Goal: Information Seeking & Learning: Learn about a topic

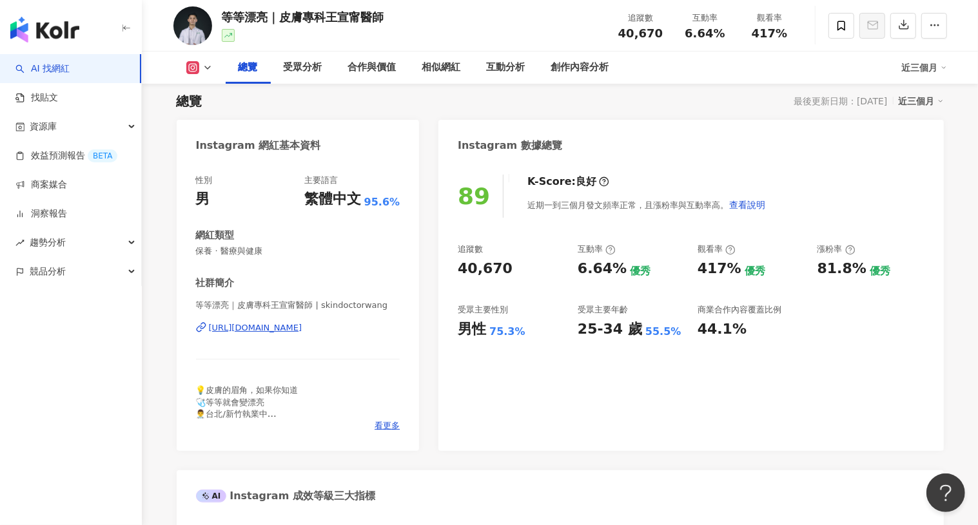
scroll to position [86, 0]
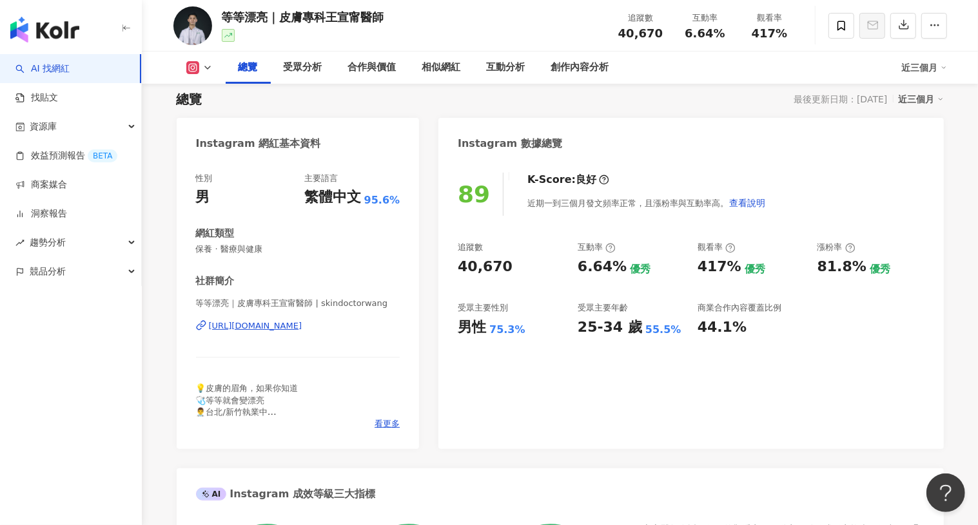
click at [561, 229] on div "89 K-Score : 良好 近期一到三個月發文頻率正常，且漲粉率與互動率高。 查看說明 追蹤數 40,670 互動率 6.64% 優秀 觀看率 417% …" at bounding box center [690, 304] width 505 height 289
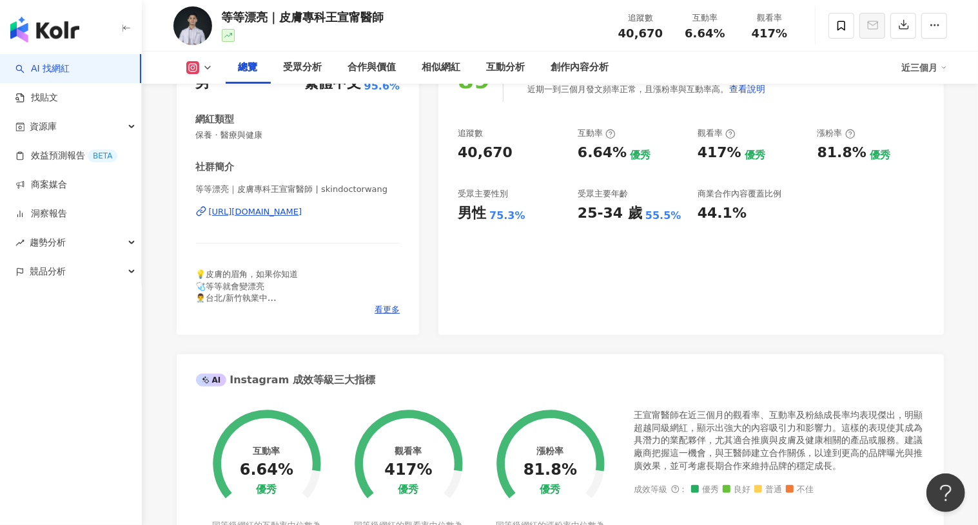
scroll to position [217, 0]
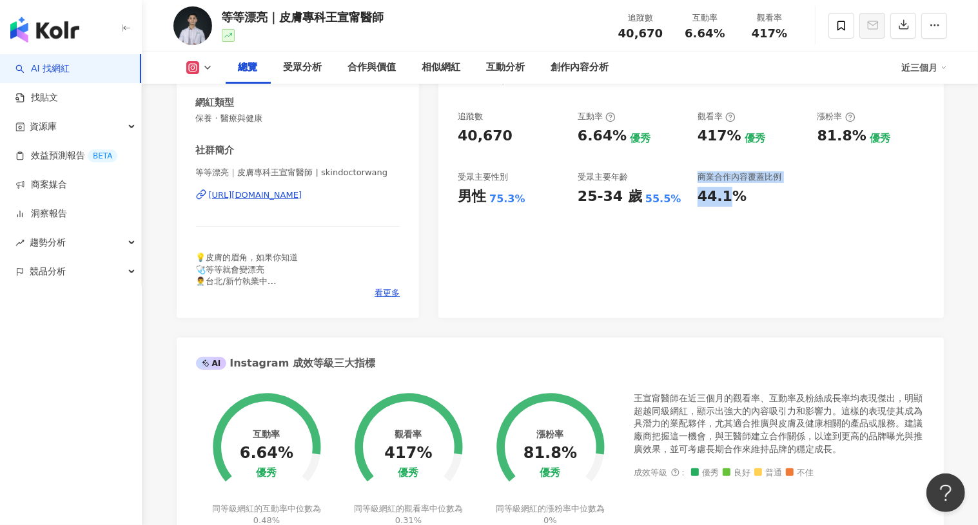
drag, startPoint x: 724, startPoint y: 197, endPoint x: 687, endPoint y: 195, distance: 37.4
click at [681, 195] on div "追蹤數 40,670 互動率 6.64% 優秀 觀看率 417% 優秀 漲粉率 81.8% 優秀 受眾主要性別 男性 75.3% 受眾主要年齡 25-34 歲…" at bounding box center [691, 158] width 466 height 95
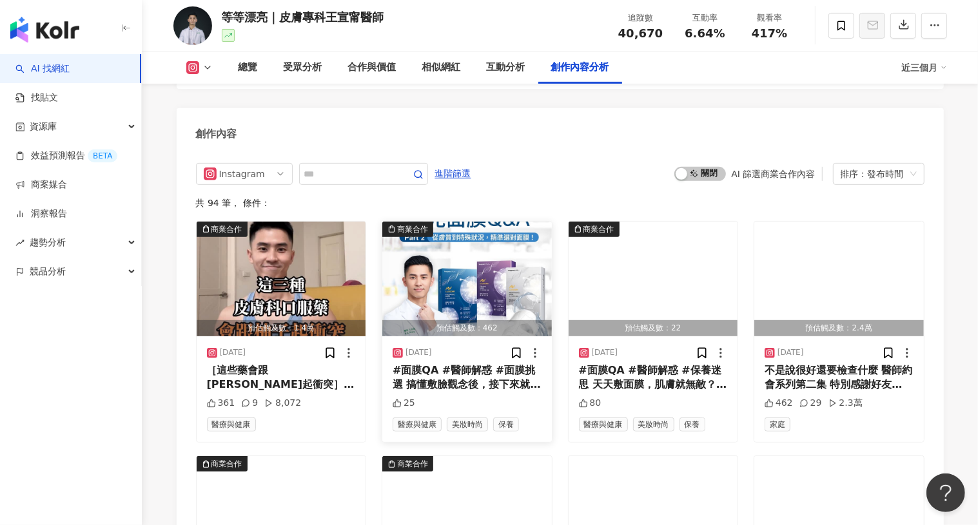
scroll to position [3871, 0]
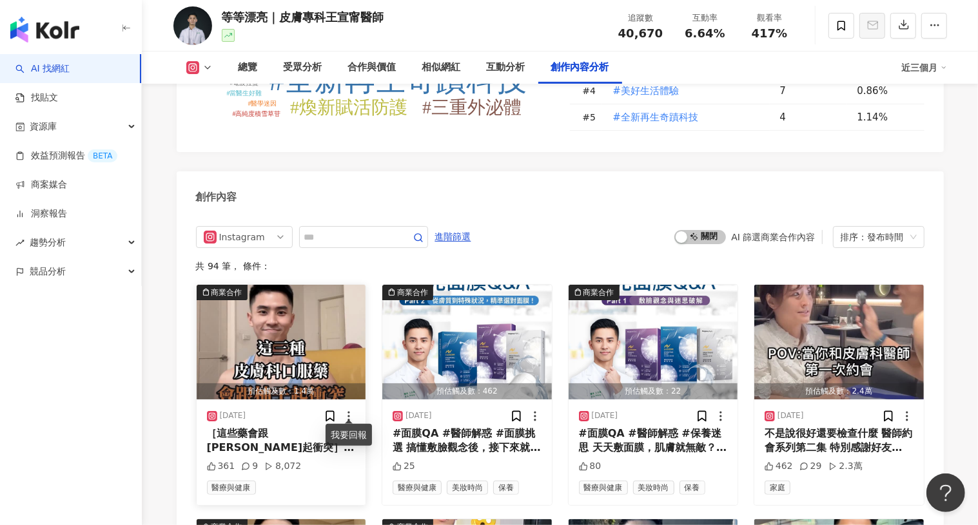
click at [349, 410] on icon at bounding box center [348, 416] width 13 height 13
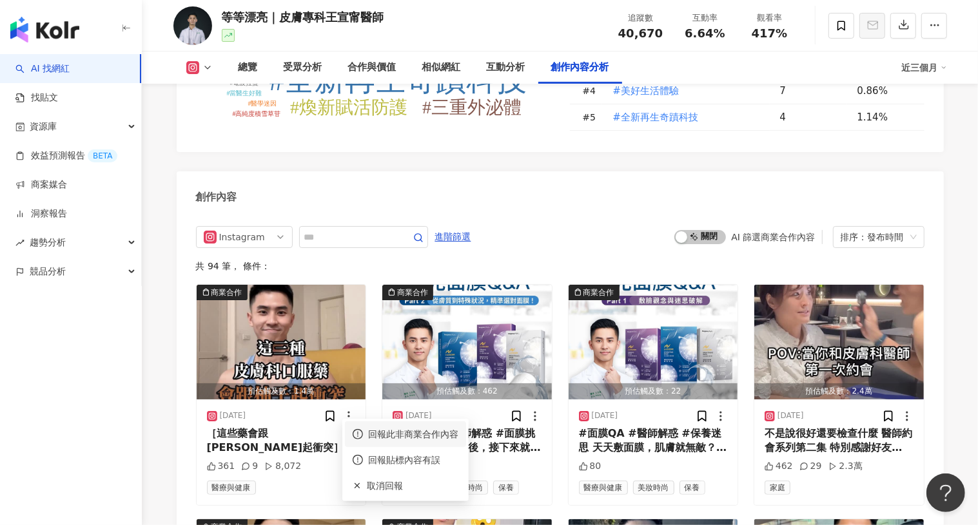
click at [392, 433] on span "回報此非商業合作內容" at bounding box center [413, 434] width 90 height 14
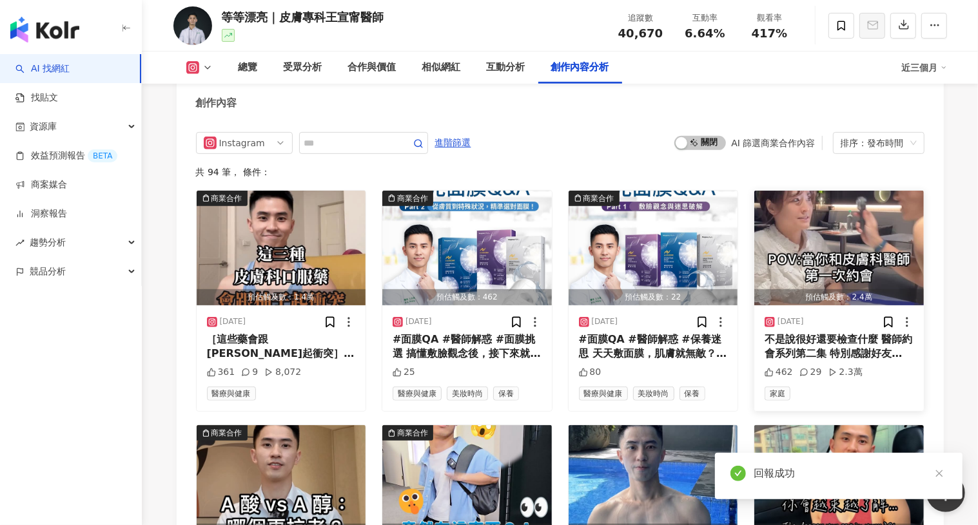
scroll to position [3984, 0]
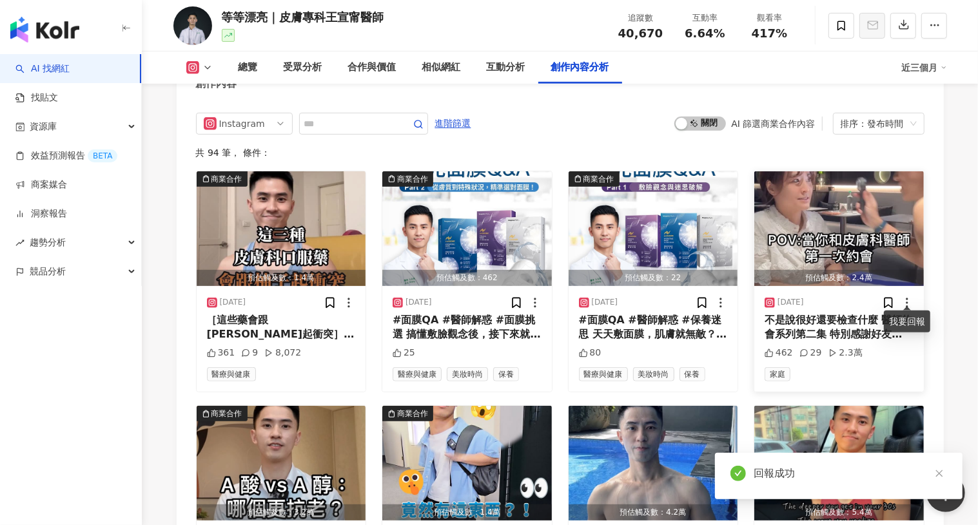
click at [908, 297] on icon at bounding box center [907, 303] width 13 height 13
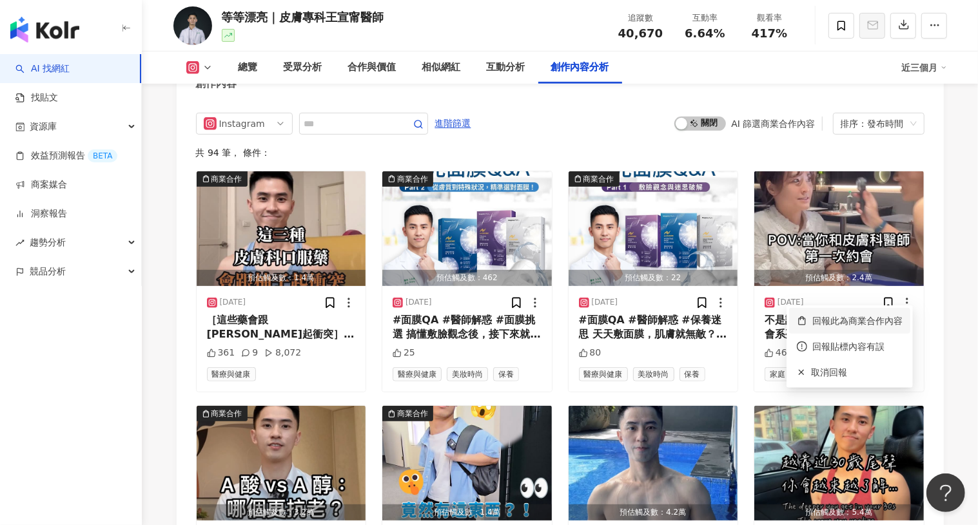
click at [839, 323] on span "回報此為商業合作內容" at bounding box center [857, 321] width 90 height 14
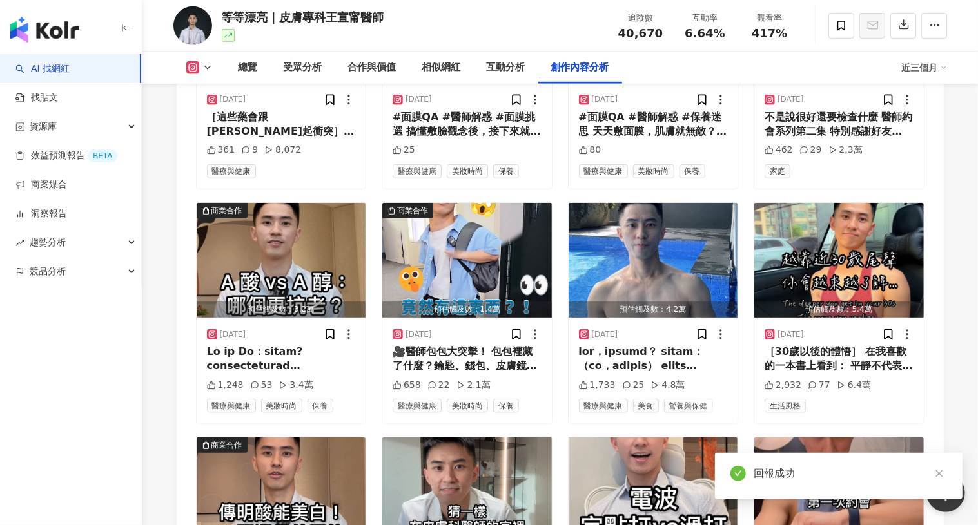
scroll to position [4196, 0]
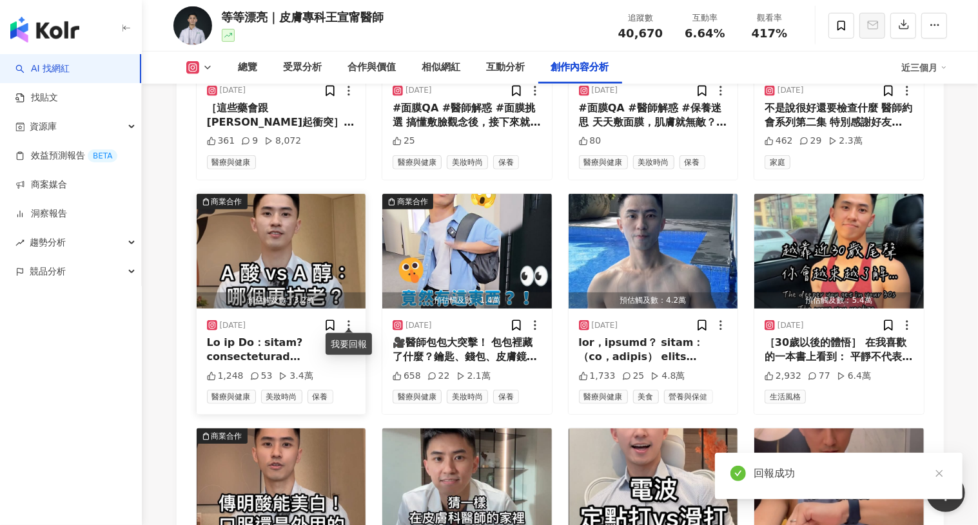
click at [349, 319] on icon at bounding box center [348, 325] width 13 height 13
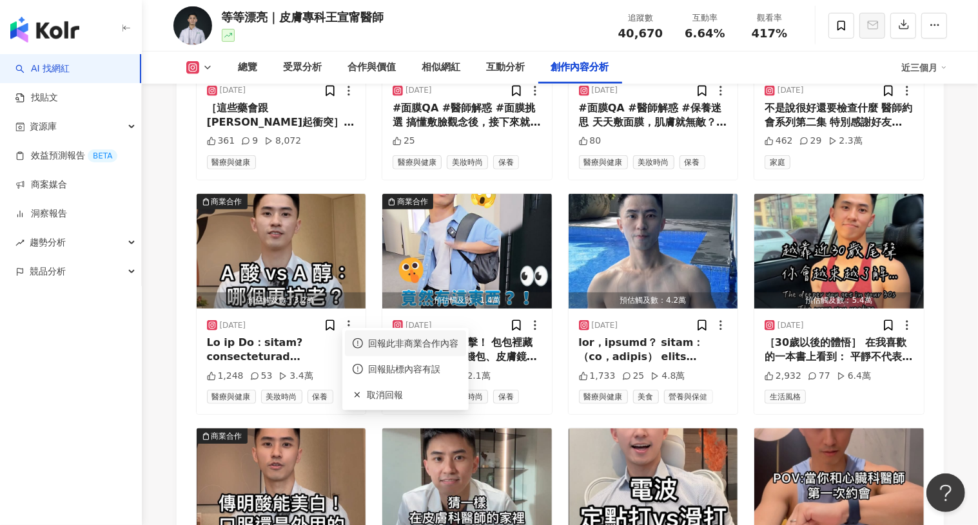
click at [393, 343] on span "回報此非商業合作內容" at bounding box center [413, 343] width 90 height 14
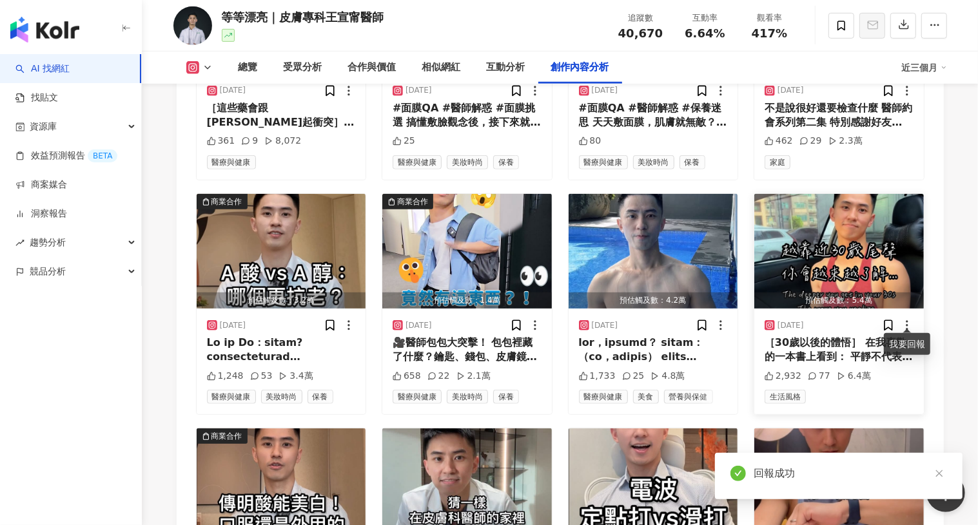
click at [907, 319] on icon at bounding box center [907, 325] width 13 height 13
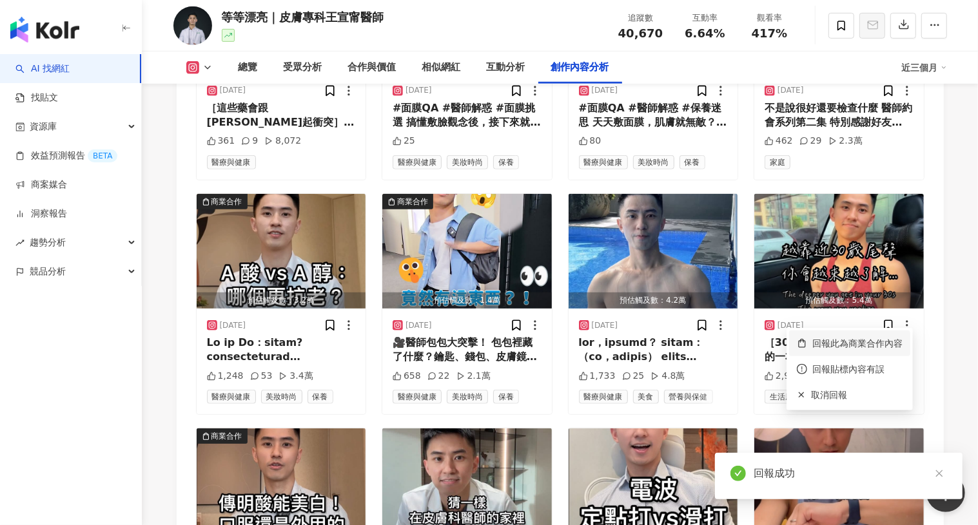
click at [837, 347] on span "回報此為商業合作內容" at bounding box center [857, 343] width 90 height 14
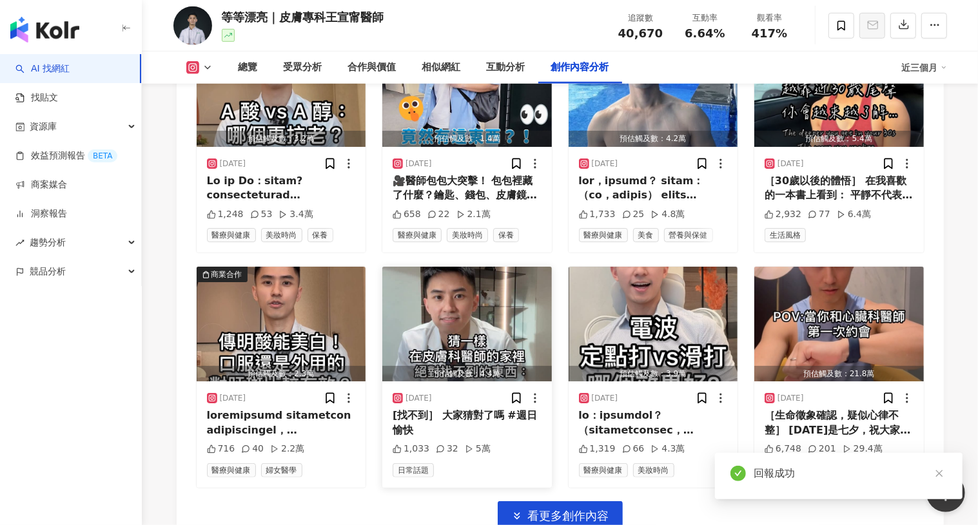
scroll to position [4359, 0]
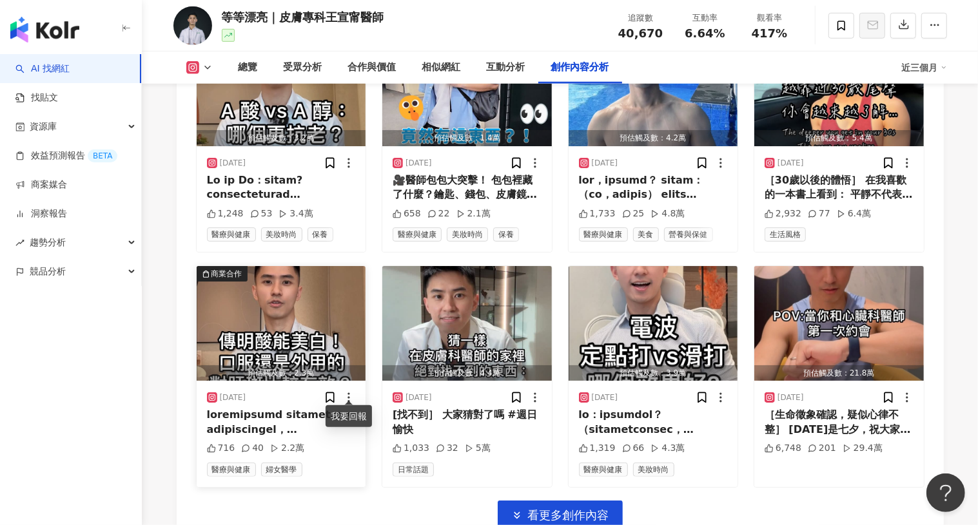
click at [349, 391] on icon at bounding box center [348, 397] width 13 height 13
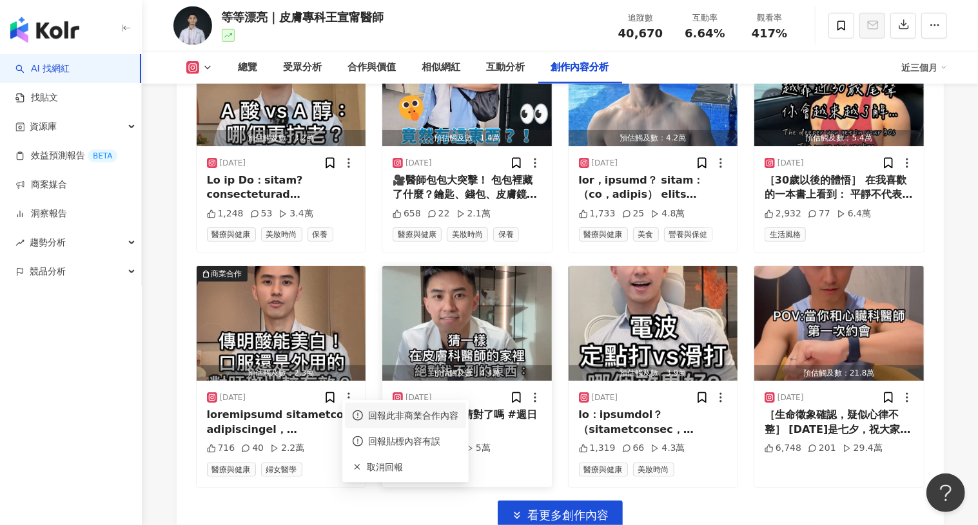
click at [387, 417] on span "回報此非商業合作內容" at bounding box center [413, 416] width 90 height 14
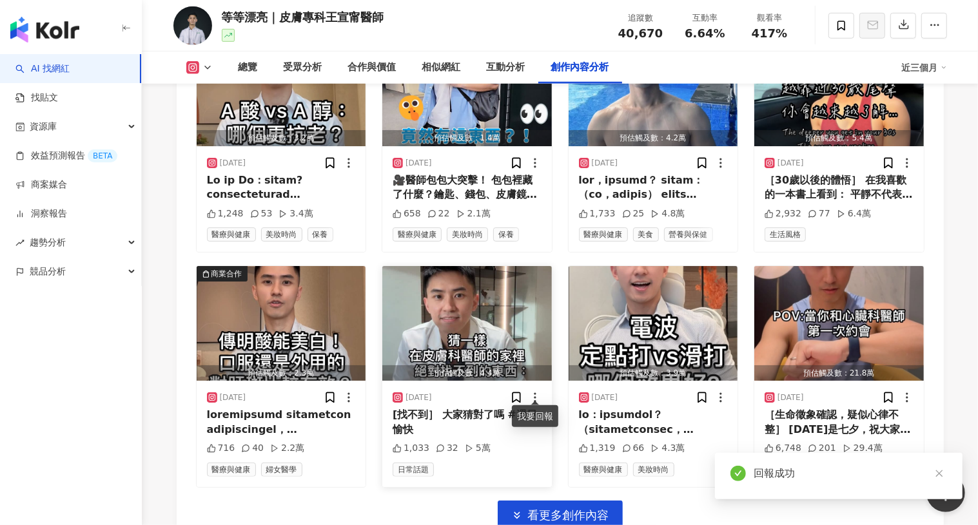
click at [536, 391] on icon at bounding box center [535, 397] width 13 height 13
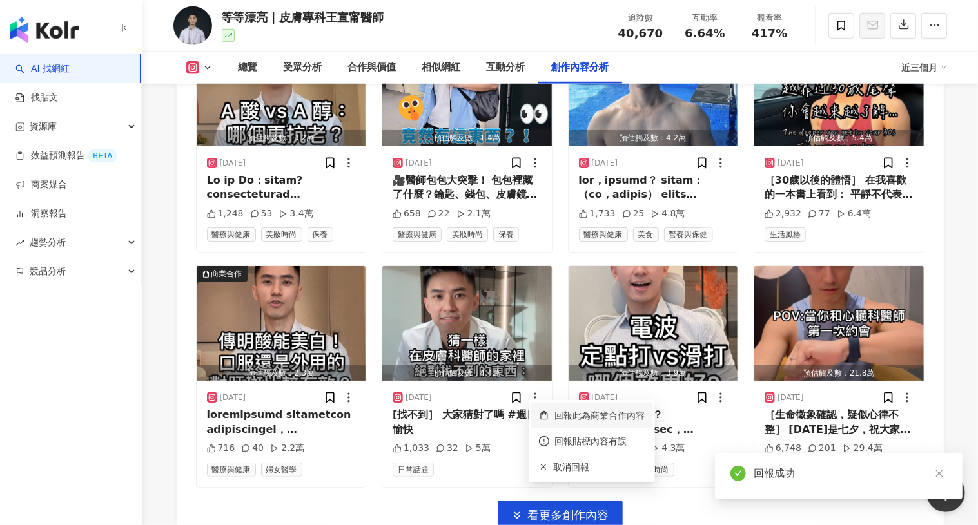
click at [580, 419] on span "回報此為商業合作內容" at bounding box center [599, 416] width 90 height 14
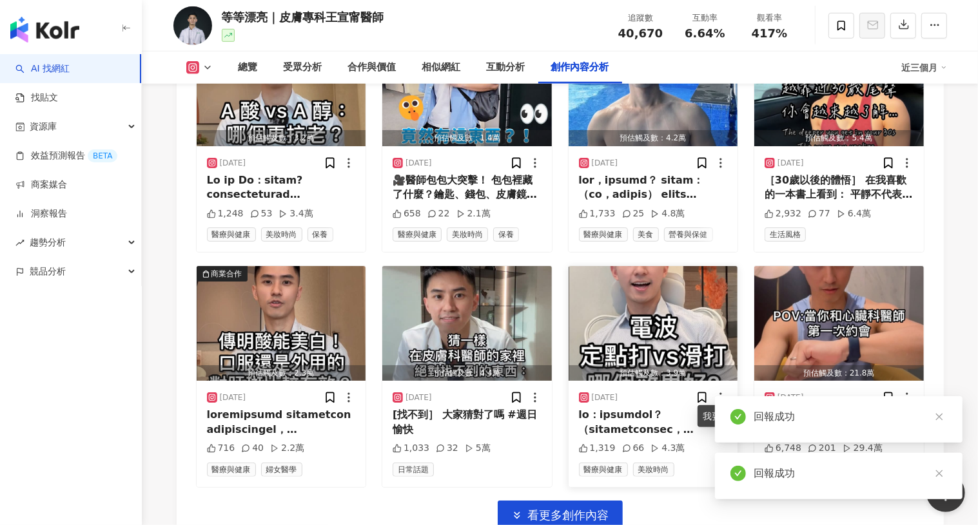
click at [721, 394] on circle at bounding box center [720, 394] width 1 height 1
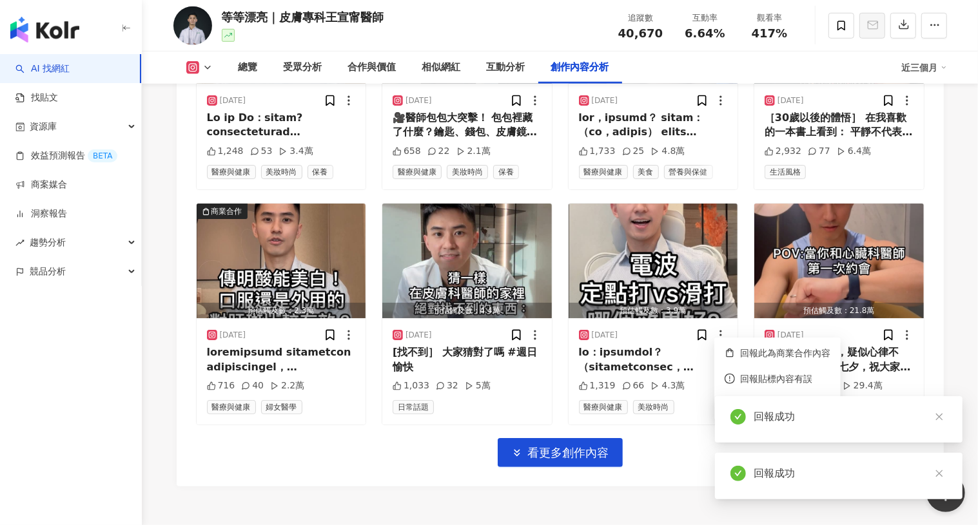
scroll to position [4519, 0]
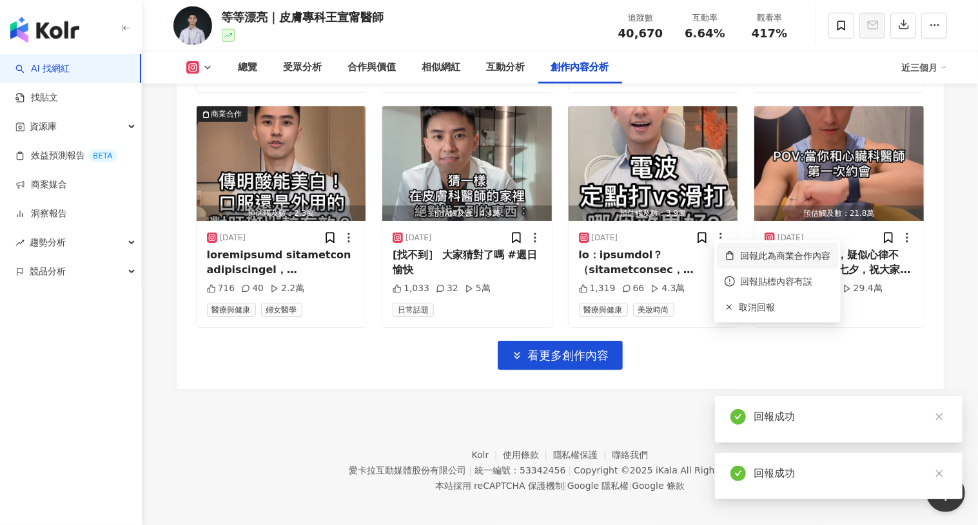
click at [774, 260] on span "回報此為商業合作內容" at bounding box center [785, 256] width 90 height 14
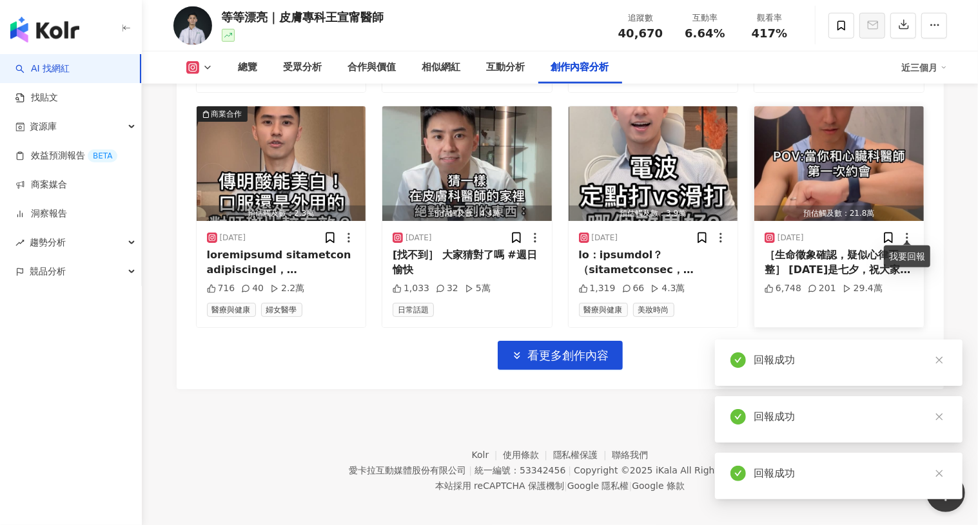
click at [905, 231] on icon at bounding box center [907, 237] width 13 height 13
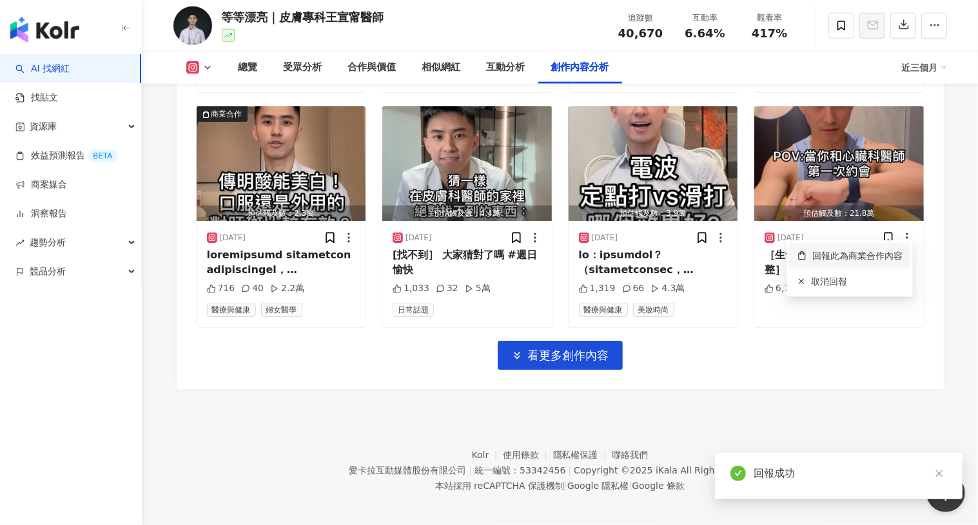
click at [812, 253] on span "回報此為商業合作內容" at bounding box center [857, 256] width 90 height 14
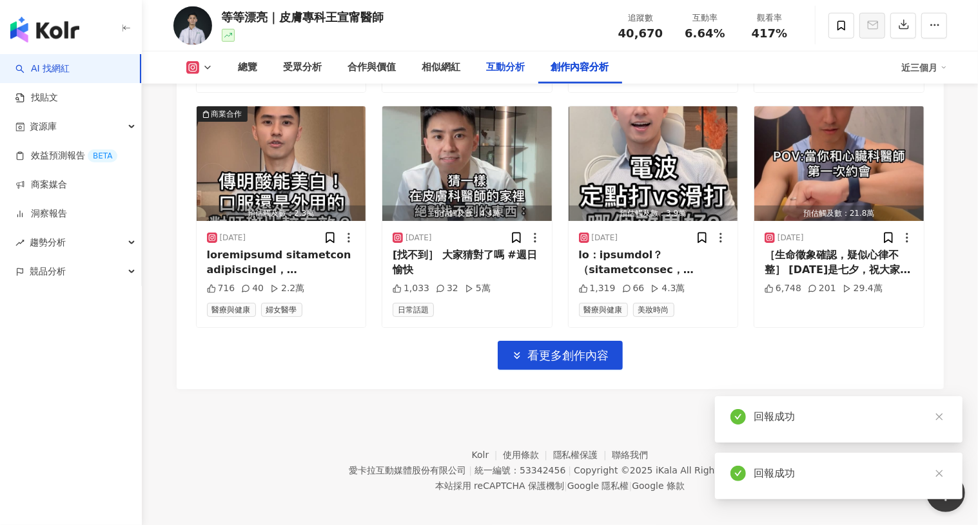
click at [504, 69] on div "互動分析" at bounding box center [506, 67] width 39 height 15
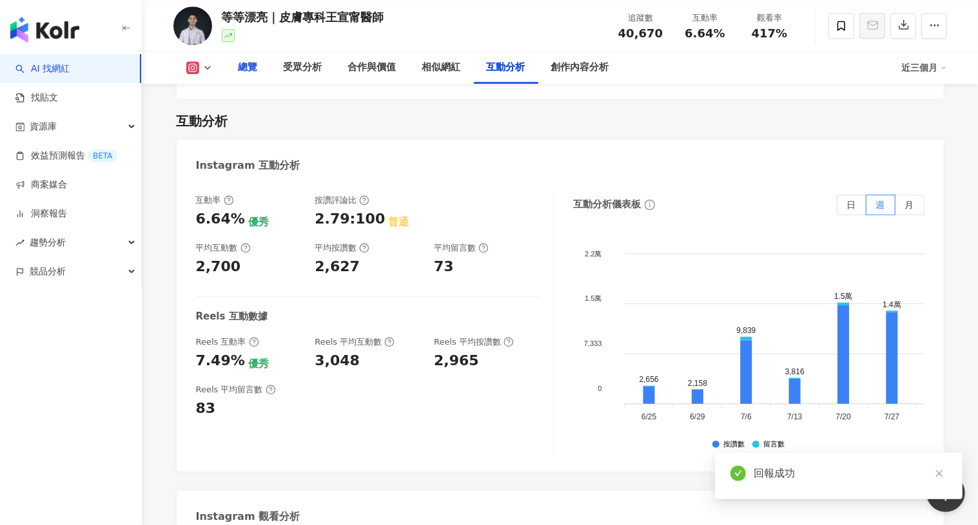
click at [248, 66] on div "總覽" at bounding box center [248, 67] width 19 height 15
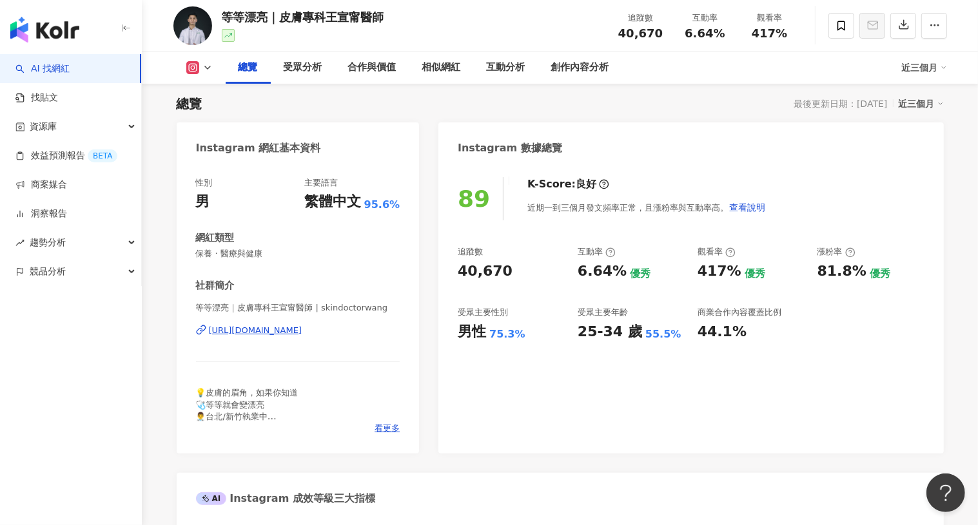
scroll to position [84, 0]
